Goal: Information Seeking & Learning: Find specific fact

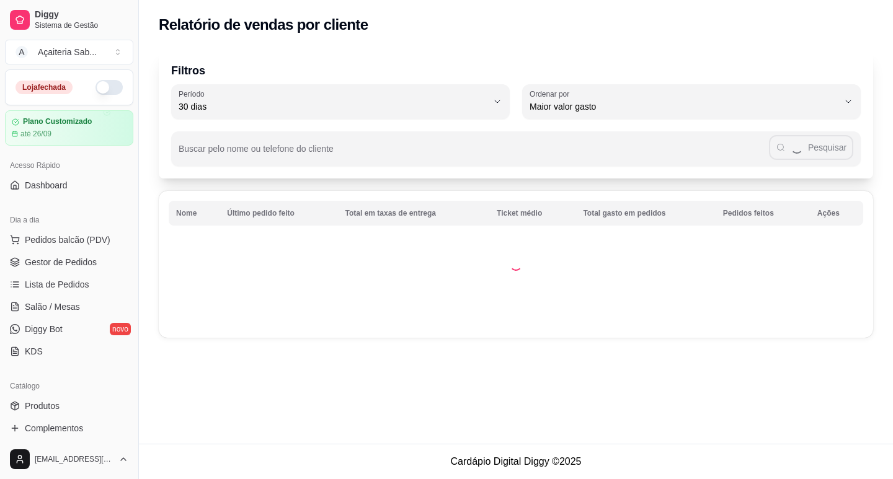
select select "30"
select select "HIGHEST_TOTAL_SPENT_WITH_ORDERS"
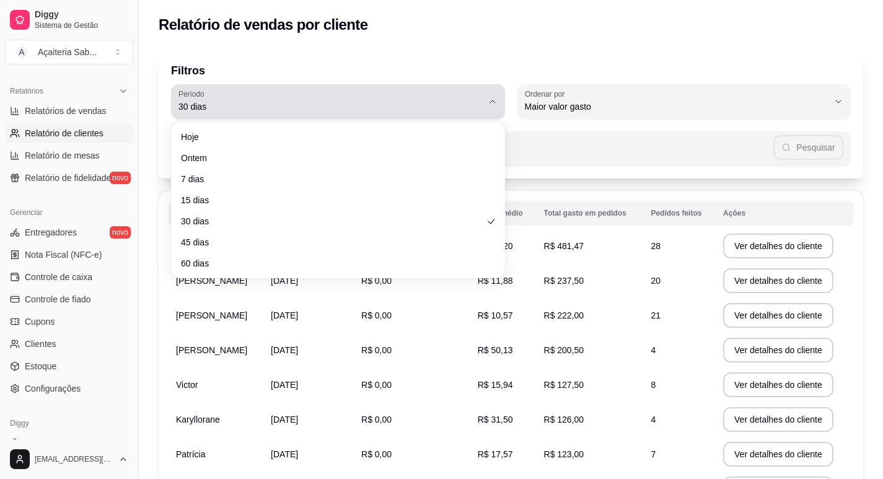
click at [493, 97] on icon "button" at bounding box center [493, 102] width 10 height 10
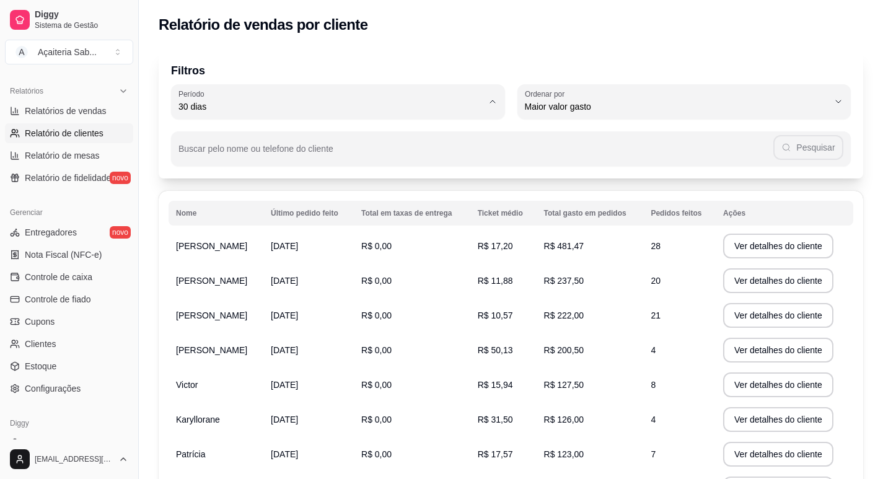
click at [199, 203] on span "15 dias" at bounding box center [331, 197] width 289 height 12
type input "15"
select select "15"
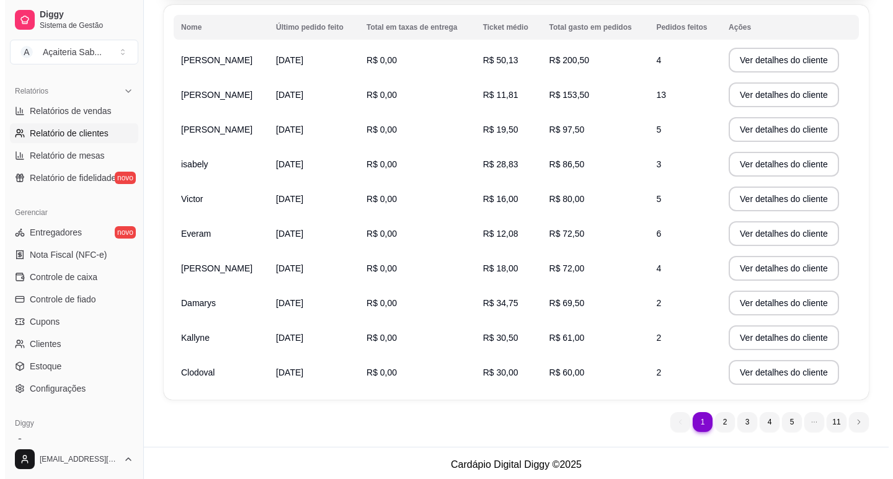
scroll to position [189, 0]
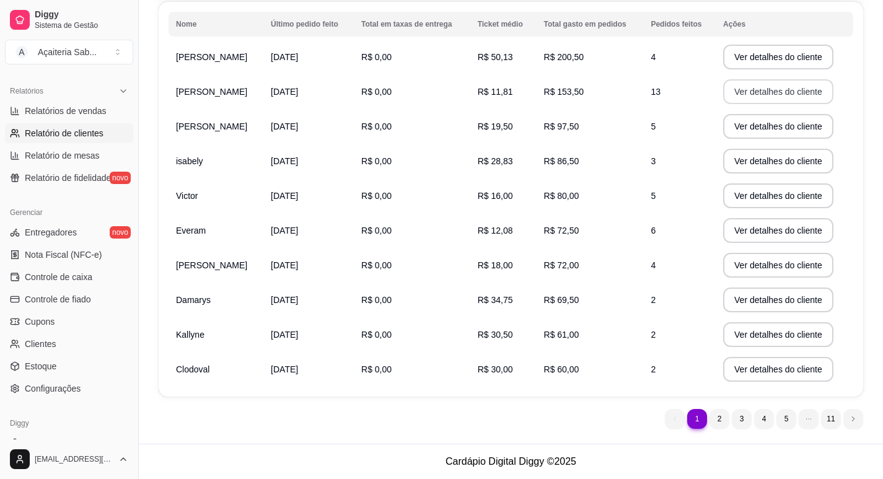
click at [750, 89] on button "Ver detalhes do cliente" at bounding box center [778, 91] width 110 height 25
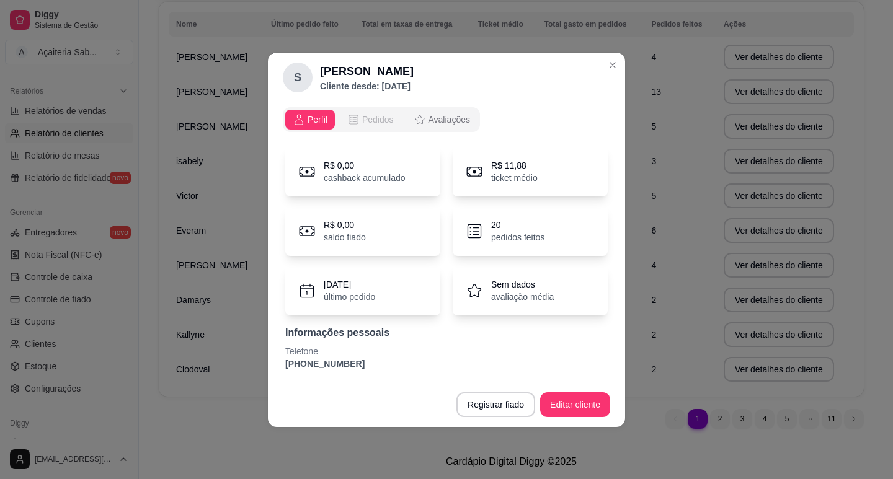
click at [365, 115] on span "Pedidos" at bounding box center [378, 119] width 32 height 12
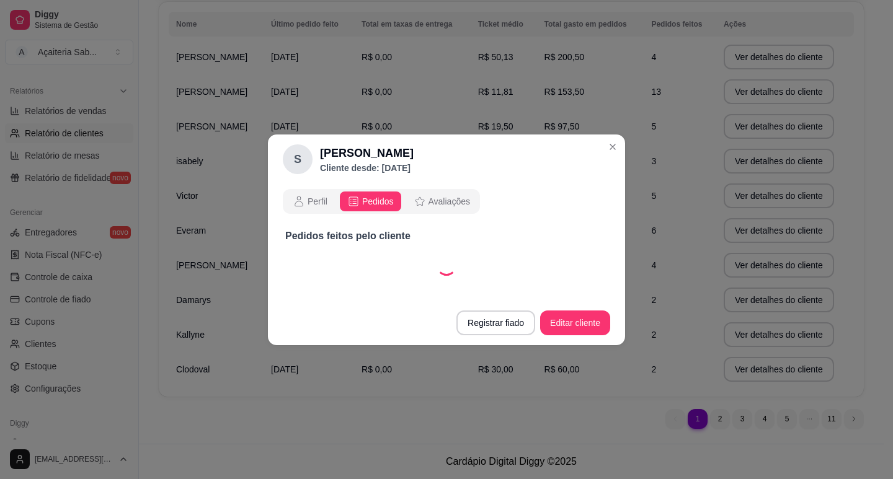
select select "30"
select select "ALL"
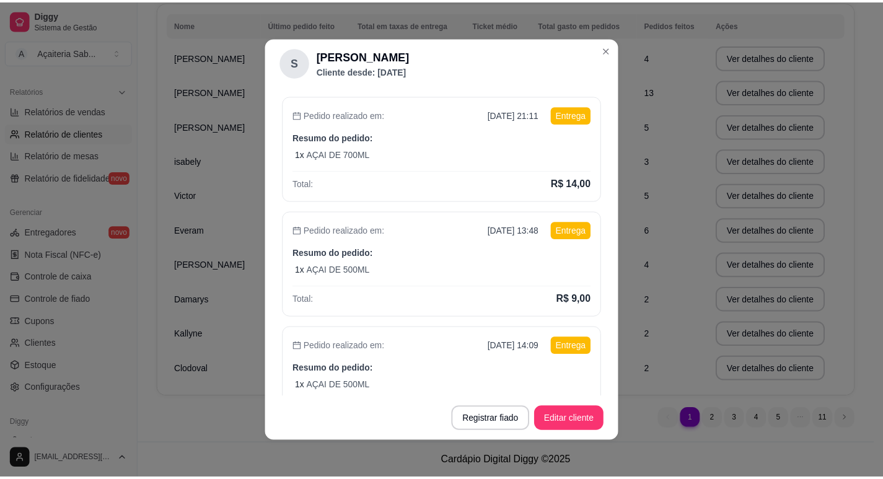
scroll to position [0, 0]
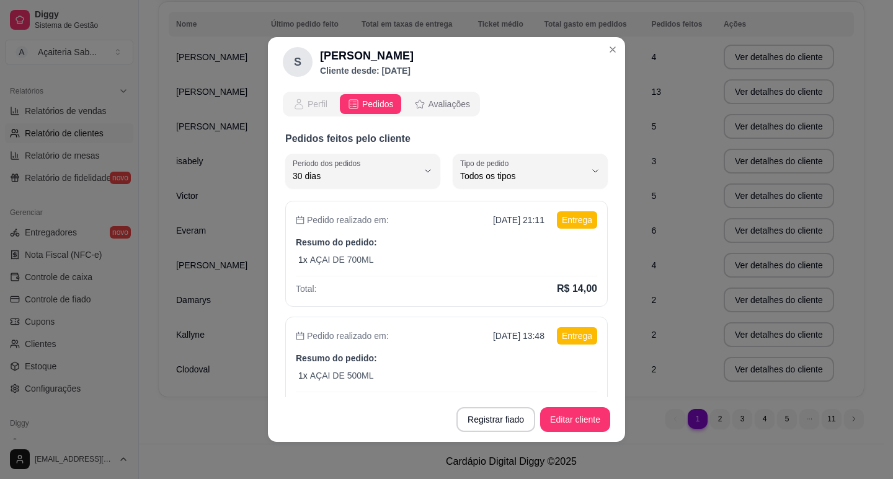
click at [313, 107] on span "Perfil" at bounding box center [317, 104] width 20 height 12
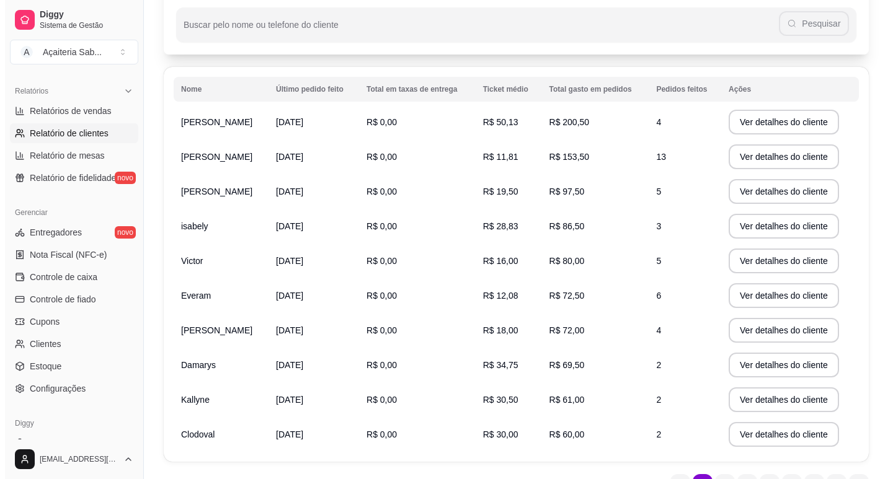
scroll to position [186, 0]
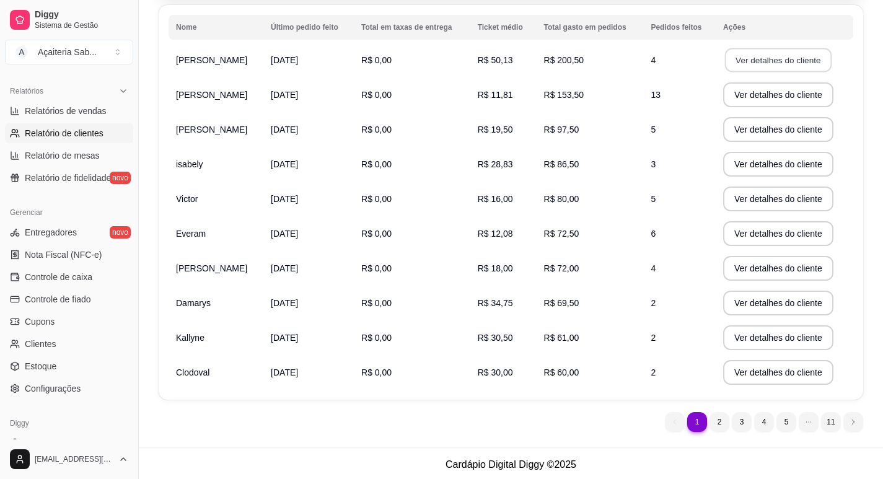
click at [797, 66] on button "Ver detalhes do cliente" at bounding box center [778, 60] width 107 height 24
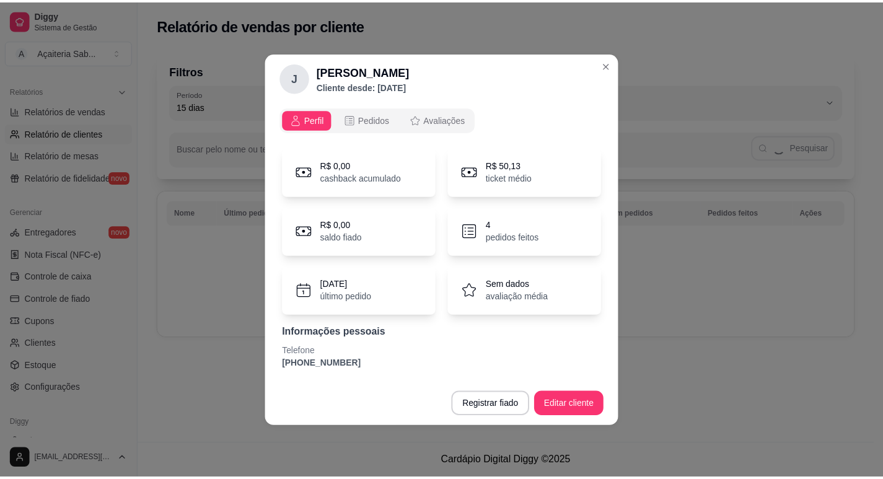
scroll to position [0, 0]
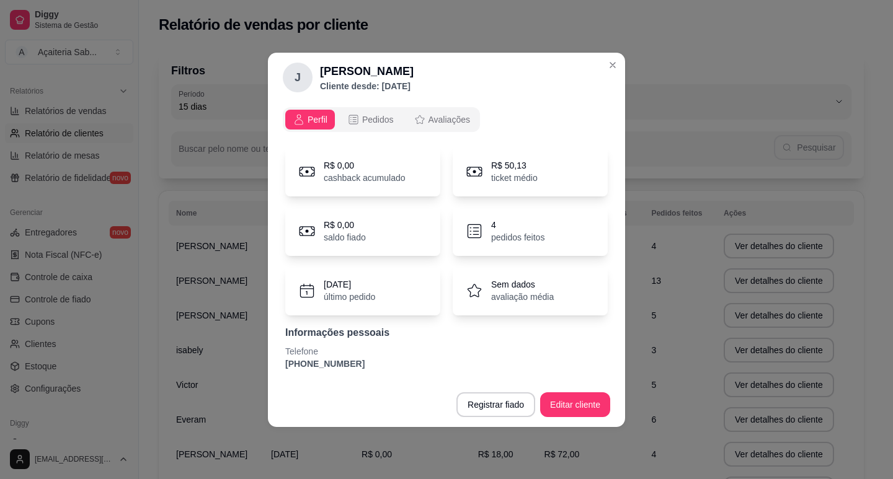
drag, startPoint x: 348, startPoint y: 366, endPoint x: 285, endPoint y: 368, distance: 63.2
click at [285, 368] on p "[PHONE_NUMBER]" at bounding box center [446, 364] width 322 height 12
copy p "[PHONE_NUMBER]"
drag, startPoint x: 346, startPoint y: 70, endPoint x: 320, endPoint y: 71, distance: 25.4
click at [320, 71] on h2 "[PERSON_NAME]" at bounding box center [367, 71] width 94 height 17
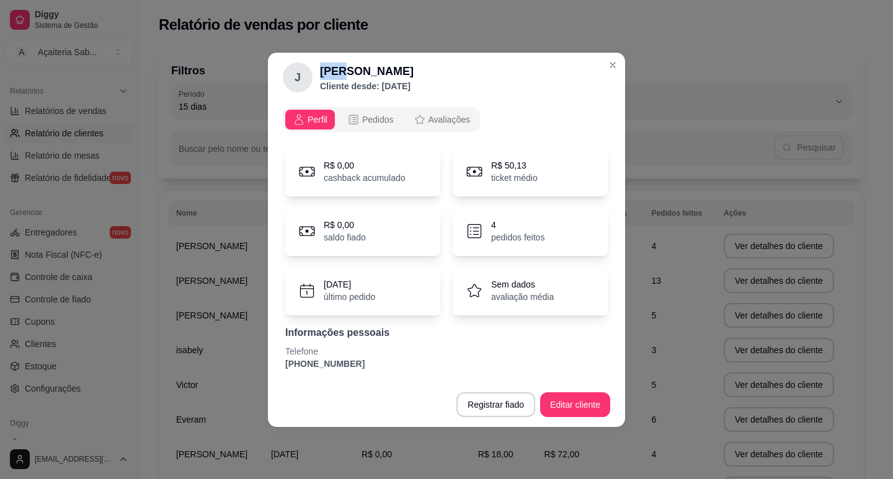
copy h2 "[PERSON_NAME]"
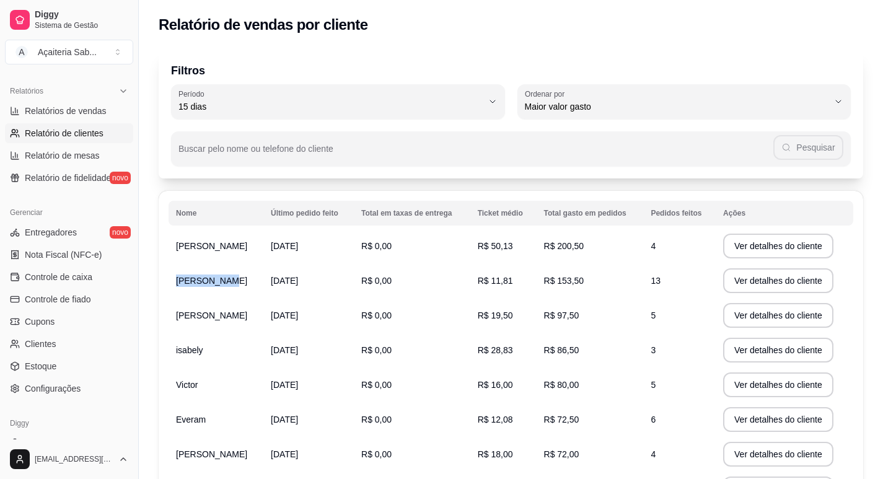
click at [219, 278] on td "[PERSON_NAME]" at bounding box center [216, 280] width 95 height 35
copy span "[PERSON_NAME]"
click at [753, 281] on button "Ver detalhes do cliente" at bounding box center [778, 280] width 110 height 25
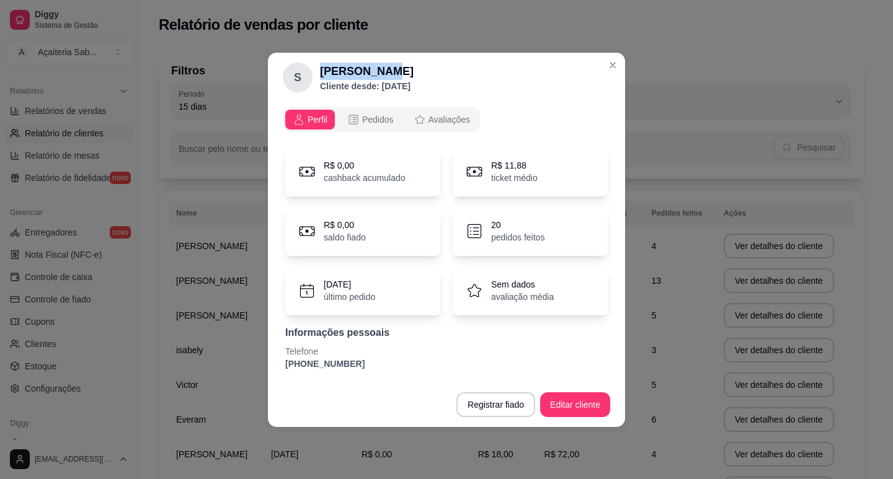
drag, startPoint x: 367, startPoint y: 75, endPoint x: 322, endPoint y: 73, distance: 44.7
click at [322, 73] on h2 "[PERSON_NAME]" at bounding box center [367, 71] width 94 height 17
copy h2 "[PERSON_NAME]"
drag, startPoint x: 351, startPoint y: 363, endPoint x: 280, endPoint y: 363, distance: 71.3
click at [280, 363] on div "Perfil Pedidos Avaliações R$ 0,00 cashback acumulado R$ 11,88 ticket médio R$ 0…" at bounding box center [446, 242] width 357 height 280
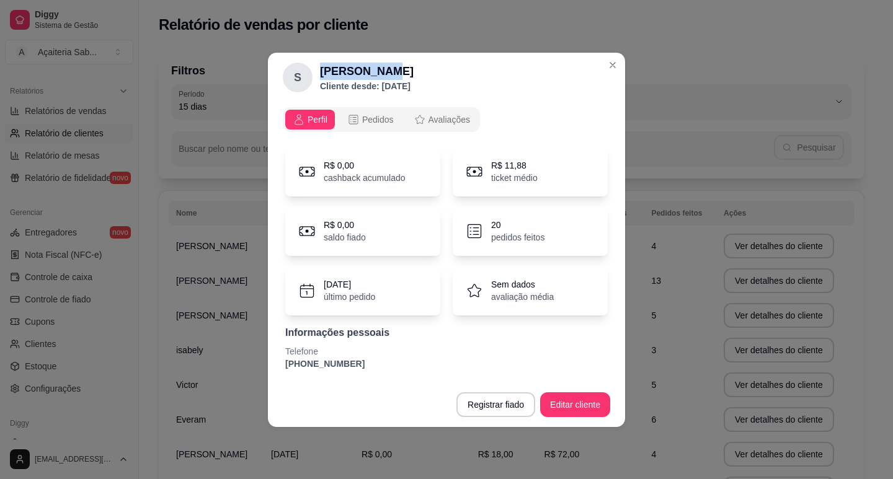
copy p "[PHONE_NUMBER]"
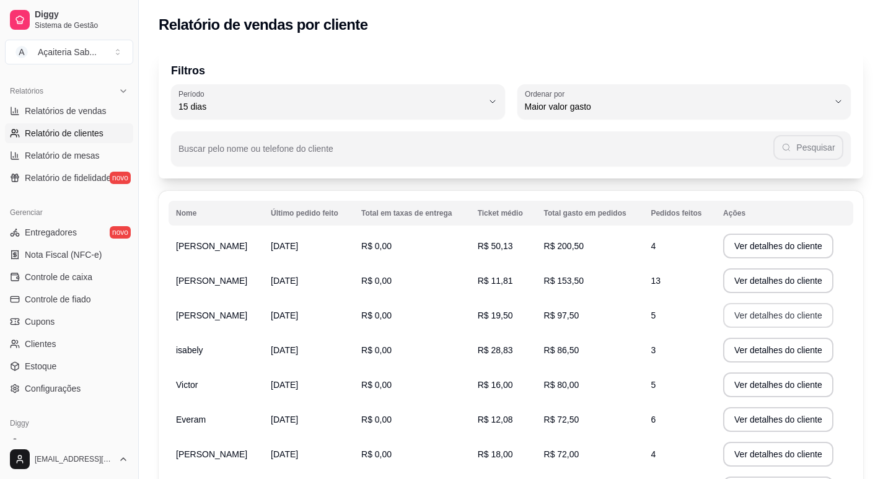
click at [727, 311] on button "Ver detalhes do cliente" at bounding box center [778, 315] width 110 height 25
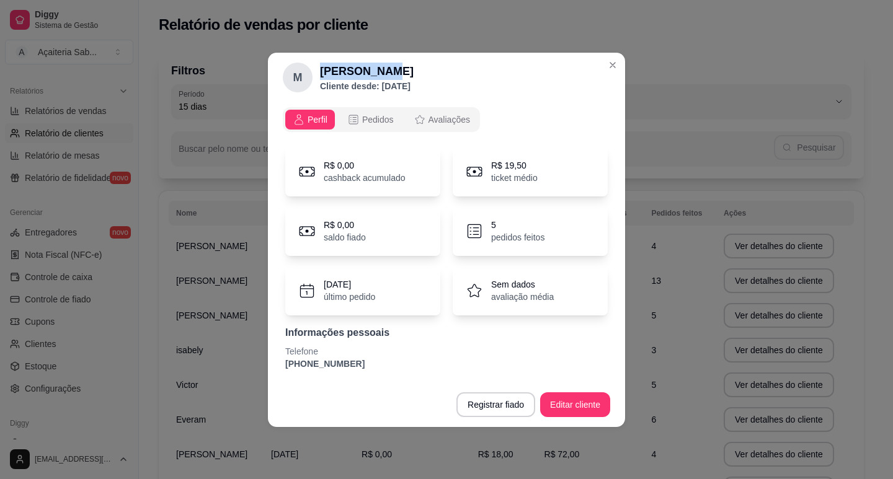
drag, startPoint x: 378, startPoint y: 69, endPoint x: 314, endPoint y: 68, distance: 63.9
click at [314, 68] on div "M [PERSON_NAME] desde: [DATE]" at bounding box center [348, 78] width 131 height 30
copy div "[PERSON_NAME]"
drag, startPoint x: 352, startPoint y: 367, endPoint x: 284, endPoint y: 366, distance: 68.2
click at [284, 366] on div "R$ 0,00 cashback acumulado R$ 19,50 ticket médio R$ 0,00 saldo fiado 5 pedidos …" at bounding box center [446, 258] width 327 height 238
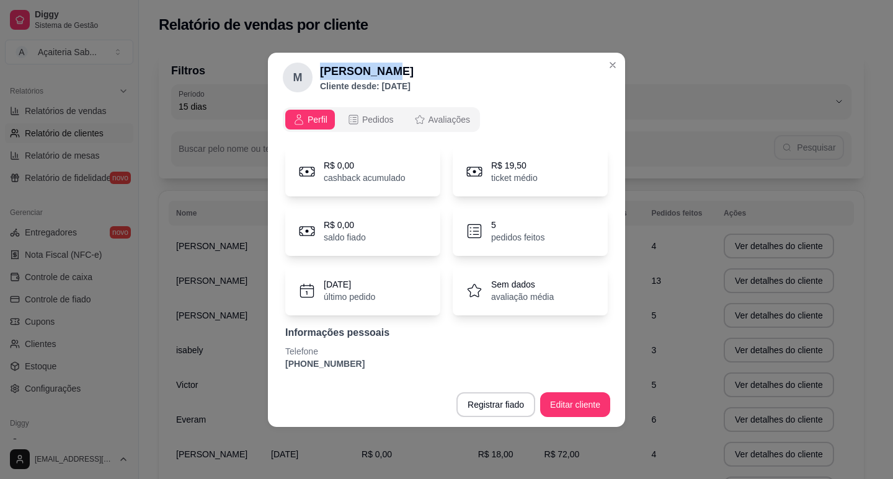
copy p "[PHONE_NUMBER]"
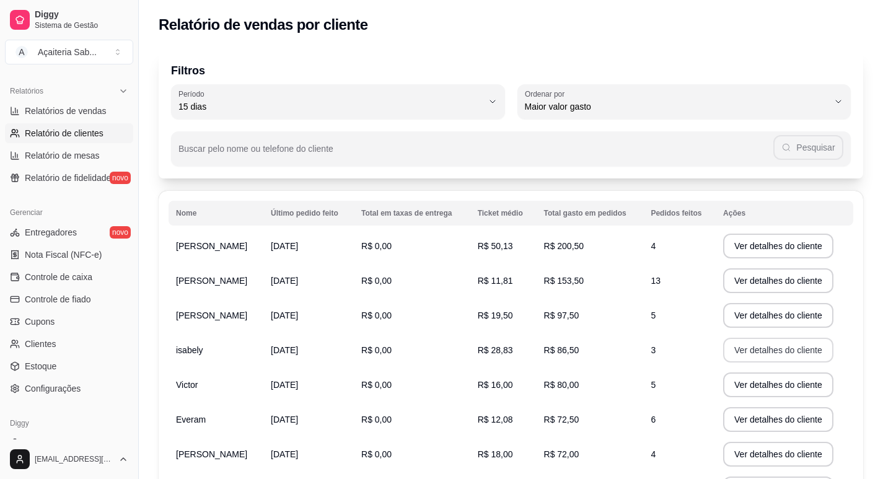
click at [730, 348] on button "Ver detalhes do cliente" at bounding box center [778, 350] width 110 height 25
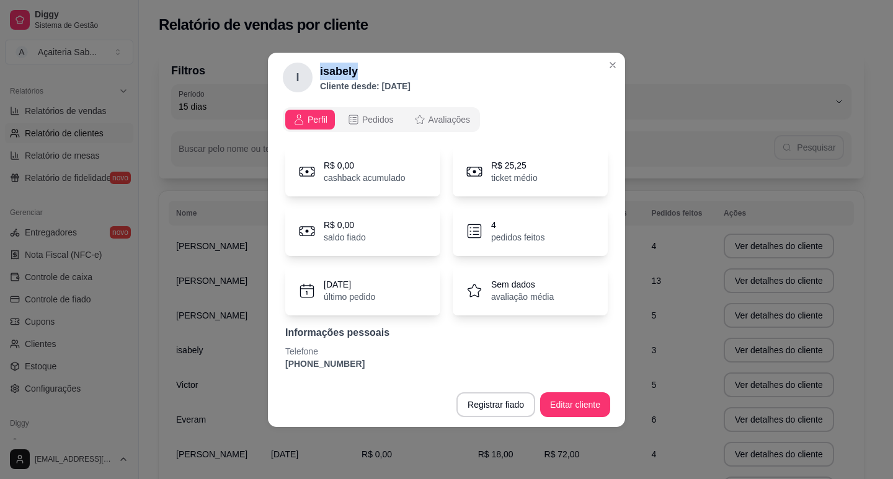
drag, startPoint x: 352, startPoint y: 75, endPoint x: 319, endPoint y: 74, distance: 32.9
click at [319, 74] on div "I isabely Cliente desde: [DATE]" at bounding box center [347, 78] width 128 height 30
copy h2 "isabely"
drag, startPoint x: 343, startPoint y: 366, endPoint x: 284, endPoint y: 358, distance: 60.1
click at [284, 358] on div "R$ 0,00 cashback acumulado R$ 25,25 ticket médio R$ 0,00 saldo fiado 4 pedidos …" at bounding box center [446, 258] width 327 height 238
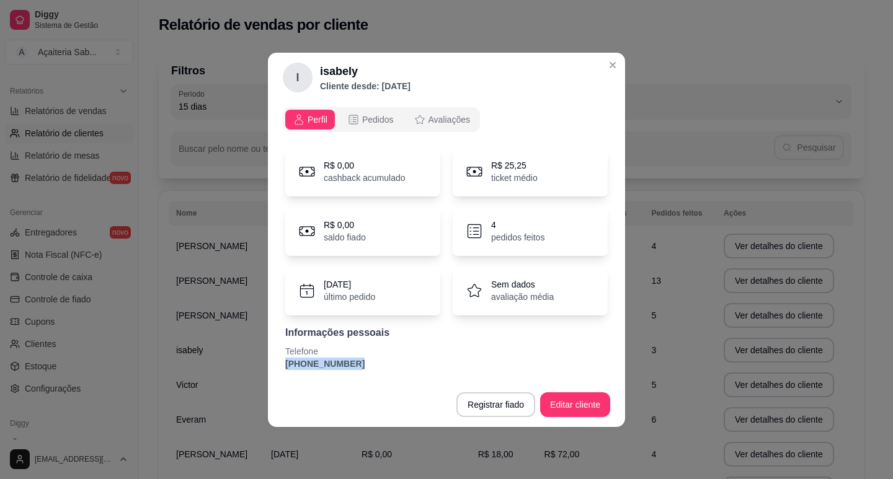
copy p "[PHONE_NUMBER]"
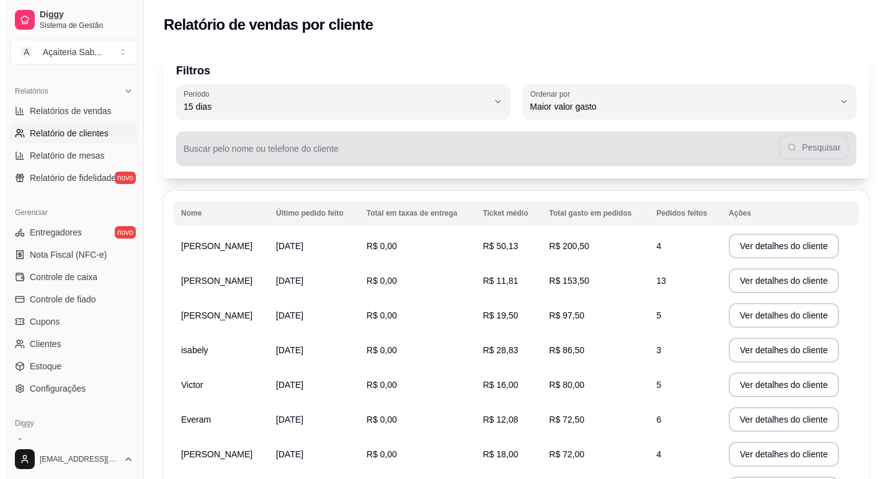
scroll to position [189, 0]
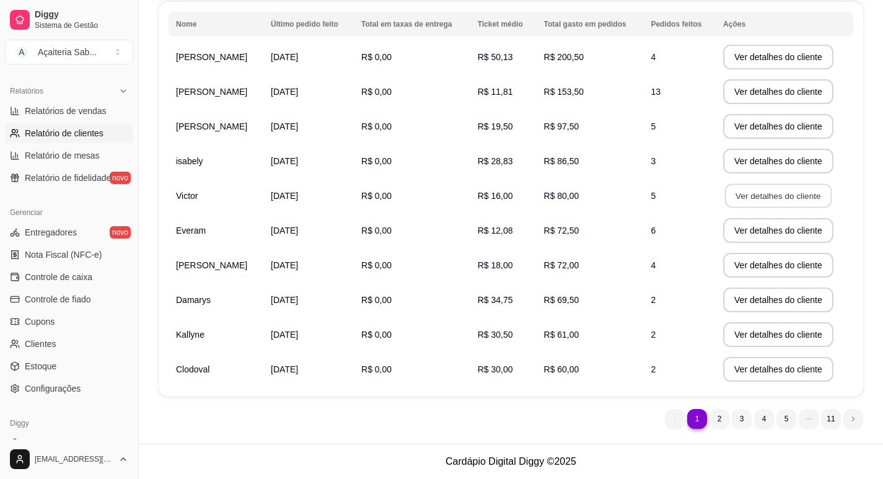
click at [792, 198] on button "Ver detalhes do cliente" at bounding box center [778, 196] width 107 height 24
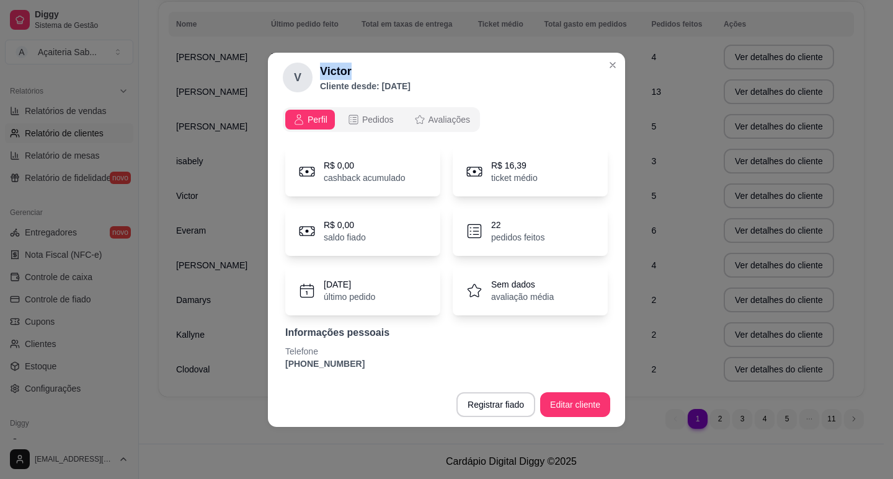
drag, startPoint x: 353, startPoint y: 74, endPoint x: 321, endPoint y: 77, distance: 31.8
click at [321, 77] on h2 "Victor" at bounding box center [365, 71] width 91 height 17
copy h2 "Victor"
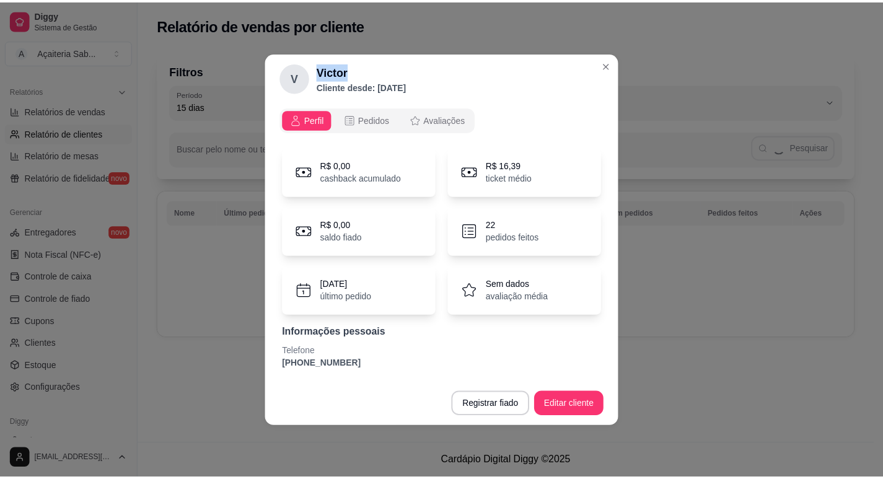
scroll to position [0, 0]
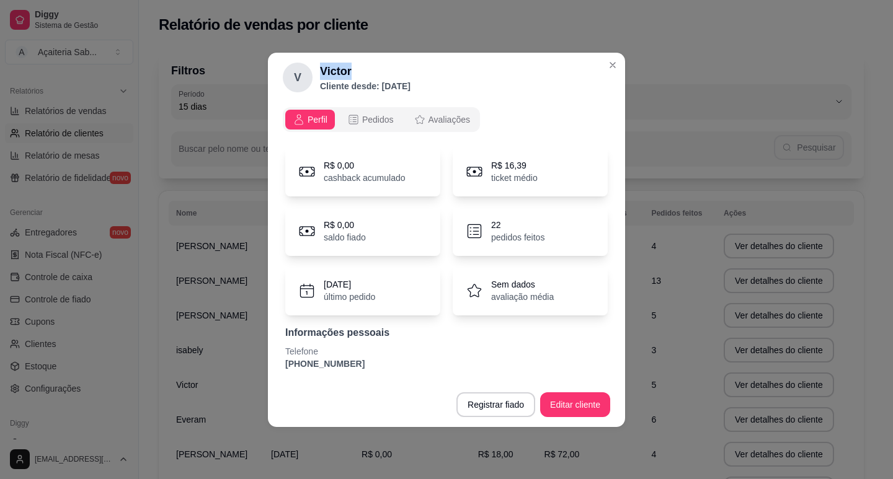
drag, startPoint x: 358, startPoint y: 374, endPoint x: 275, endPoint y: 359, distance: 84.4
click at [275, 359] on div "Perfil Pedidos Avaliações R$ 0,00 cashback acumulado R$ 16,39 ticket médio R$ 0…" at bounding box center [446, 242] width 357 height 280
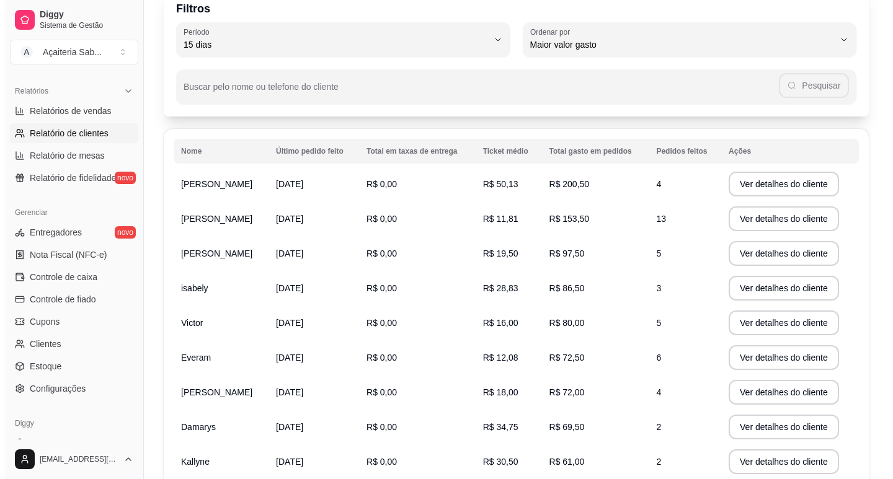
scroll to position [189, 0]
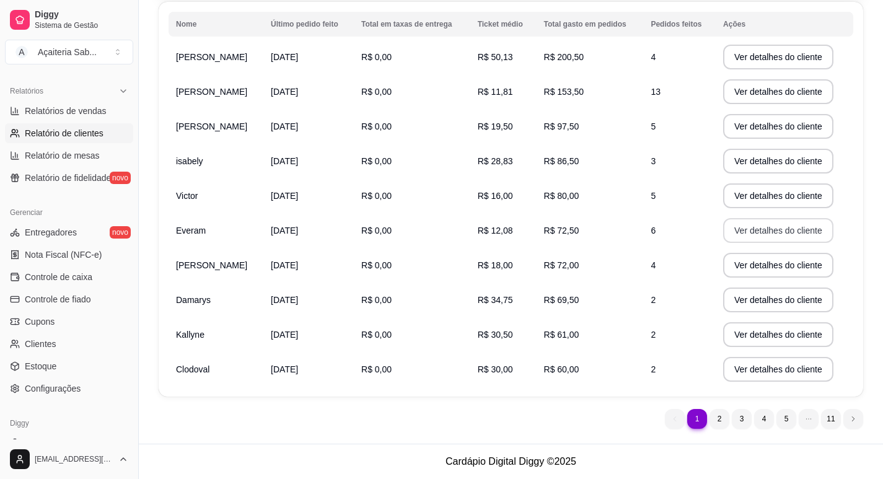
click at [784, 230] on button "Ver detalhes do cliente" at bounding box center [778, 230] width 110 height 25
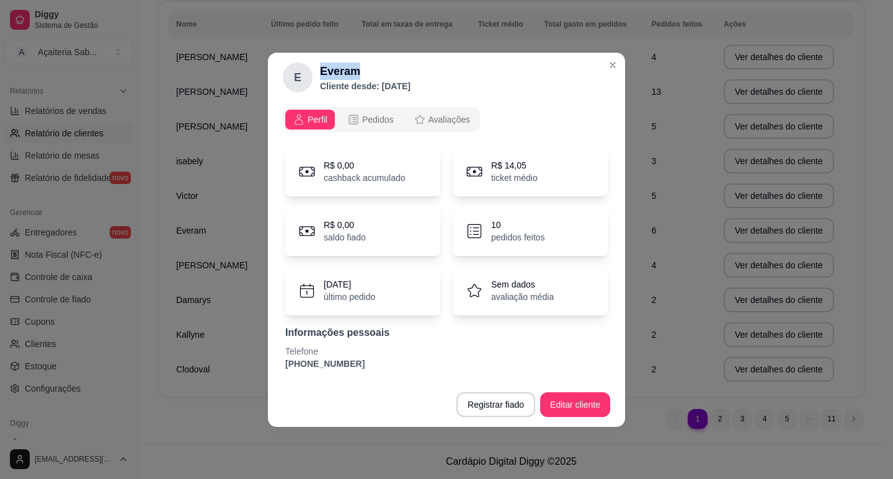
drag, startPoint x: 363, startPoint y: 71, endPoint x: 320, endPoint y: 76, distance: 42.4
click at [320, 76] on h2 "Everam" at bounding box center [365, 71] width 91 height 17
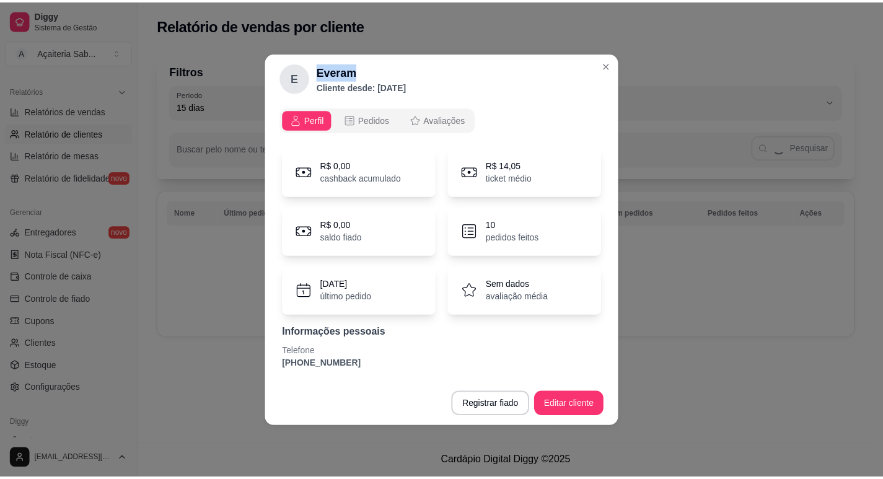
scroll to position [0, 0]
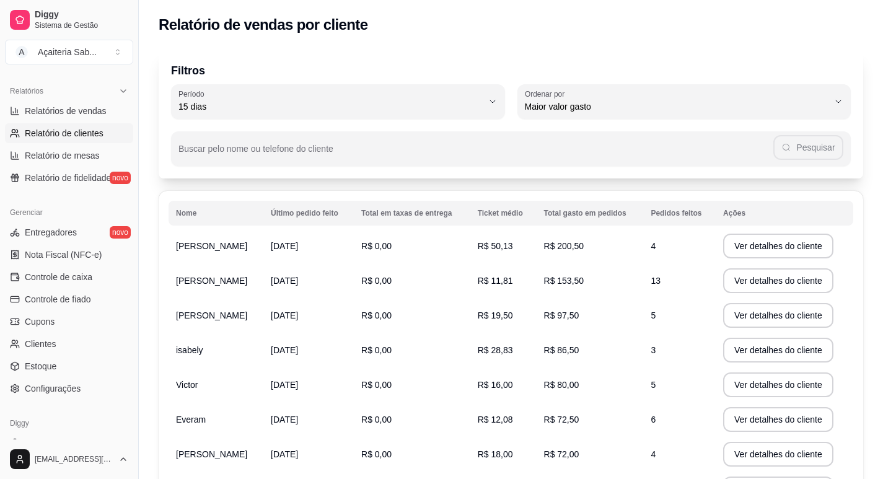
click at [151, 329] on div "Filtros 15 Período Hoje Ontem 7 dias 15 dias 30 dias 45 dias 60 dias Período 15…" at bounding box center [511, 337] width 744 height 591
